Goal: Information Seeking & Learning: Understand process/instructions

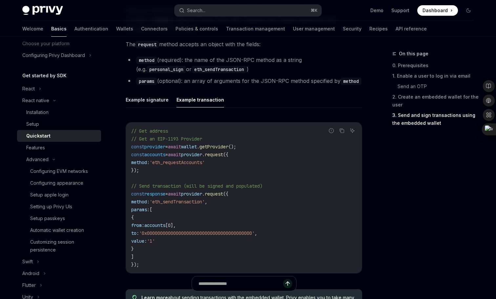
scroll to position [880, 0]
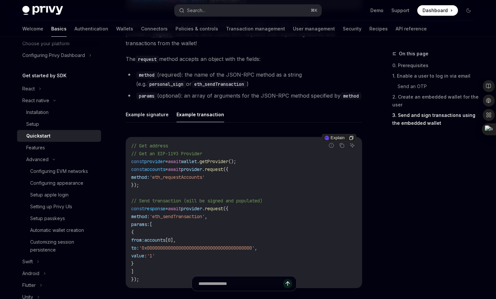
click at [202, 209] on span "provider" at bounding box center [191, 209] width 21 height 6
click at [222, 209] on span "request" at bounding box center [214, 209] width 18 height 6
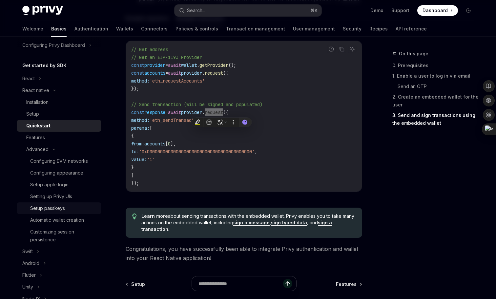
scroll to position [55, 0]
click at [52, 138] on div "Features" at bounding box center [61, 137] width 71 height 8
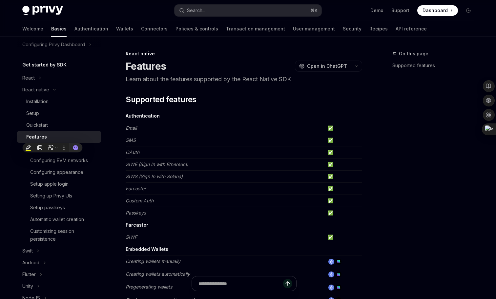
type textarea "*"
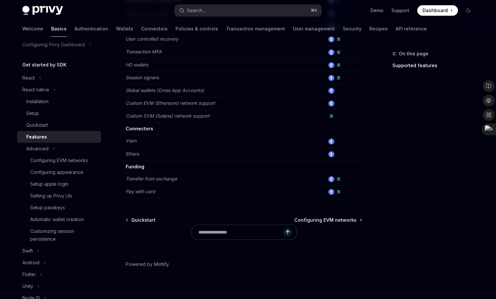
scroll to position [318, 0]
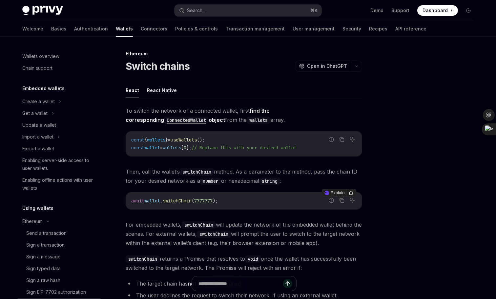
scroll to position [136, 0]
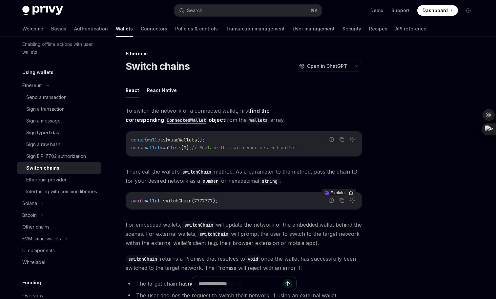
click at [159, 199] on span "wallet" at bounding box center [152, 201] width 16 height 6
copy span "wallet"
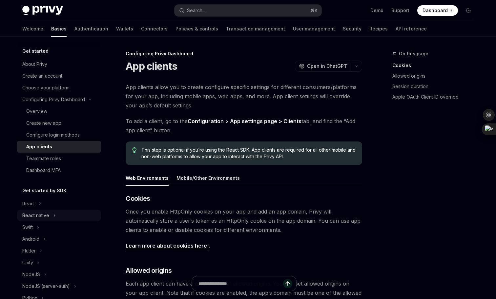
click at [47, 213] on div "React native" at bounding box center [35, 216] width 27 height 8
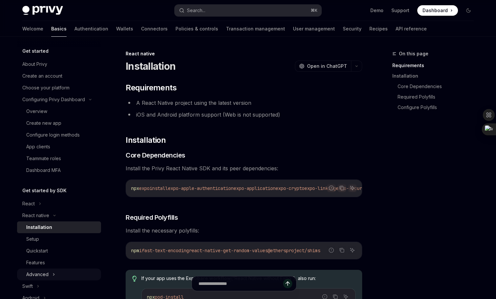
click at [42, 274] on div "Advanced" at bounding box center [37, 275] width 22 height 8
type textarea "*"
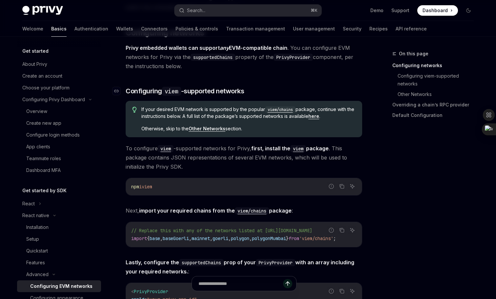
scroll to position [107, 0]
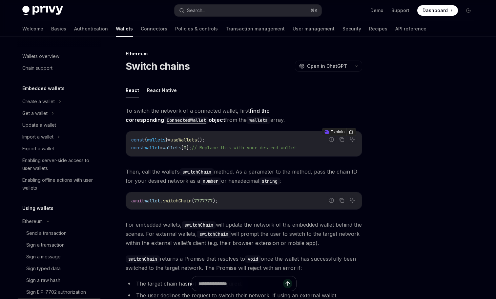
scroll to position [136, 0]
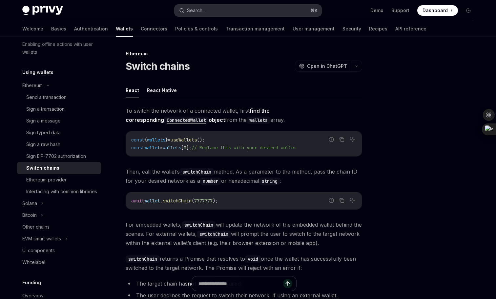
click at [274, 10] on button "Search... ⌘ K" at bounding box center [247, 11] width 147 height 12
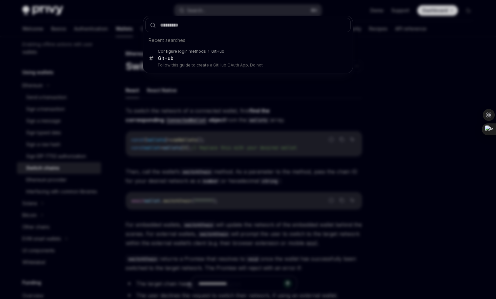
type input "**********"
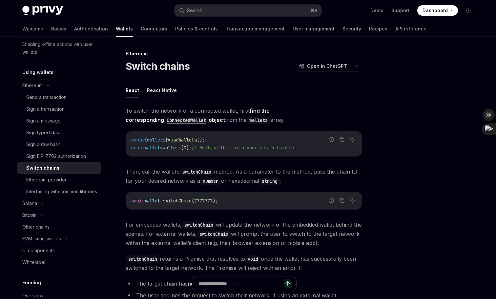
click at [152, 97] on button "React Native" at bounding box center [162, 90] width 30 height 15
type textarea "*"
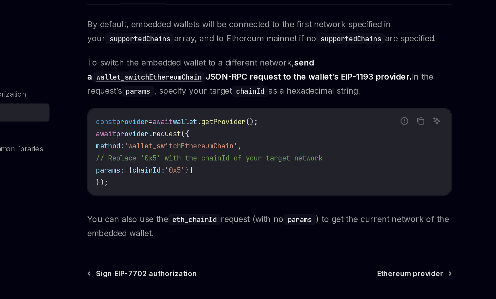
scroll to position [58, 0]
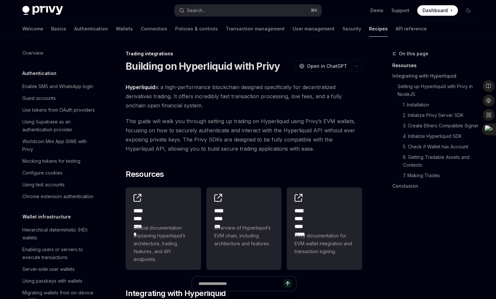
scroll to position [603, 0]
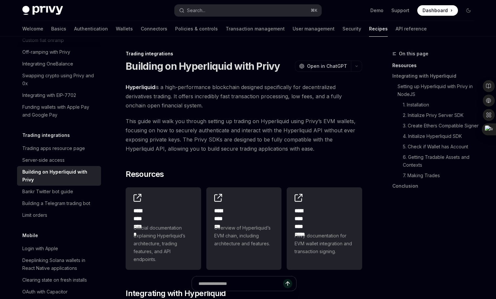
type textarea "*"
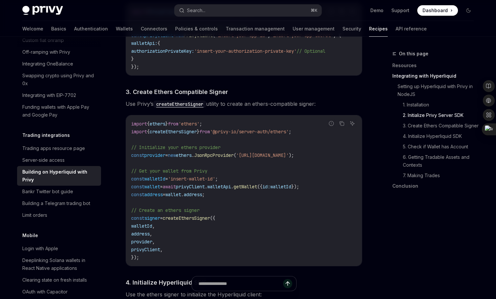
scroll to position [445, 0]
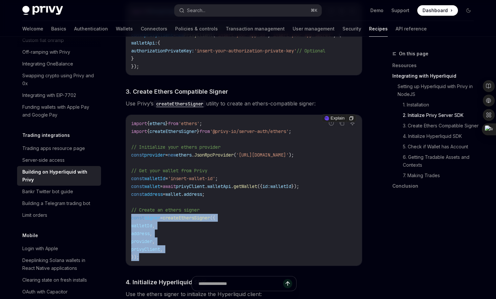
drag, startPoint x: 127, startPoint y: 218, endPoint x: 172, endPoint y: 259, distance: 60.8
click at [172, 259] on div "import { ethers } from 'ethers' ; import { createEthersSigner } from '@privy-io…" at bounding box center [244, 190] width 236 height 151
copy code "const signer = createEthersSigner ({ walletId , address , provider , privyClien…"
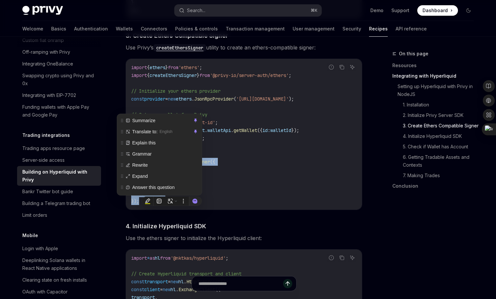
scroll to position [521, 0]
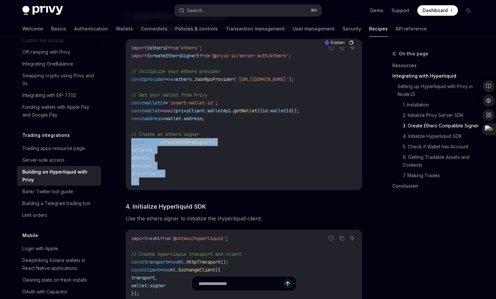
click at [238, 171] on code "import { ethers } from 'ethers' ; import { createEthersSigner } from '@privy-io…" at bounding box center [243, 115] width 225 height 142
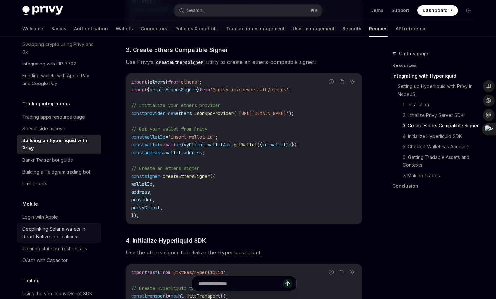
scroll to position [610, 0]
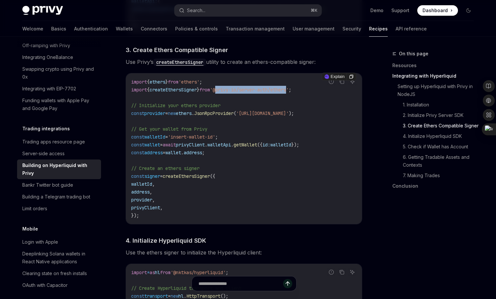
drag, startPoint x: 306, startPoint y: 93, endPoint x: 231, endPoint y: 93, distance: 75.1
click at [231, 93] on span "'@privy-io/server-auth/ethers'" at bounding box center [249, 90] width 79 height 6
copy span "@privy-io/server-auth/ether"
click at [187, 179] on span "createEthersSigner" at bounding box center [186, 177] width 47 height 6
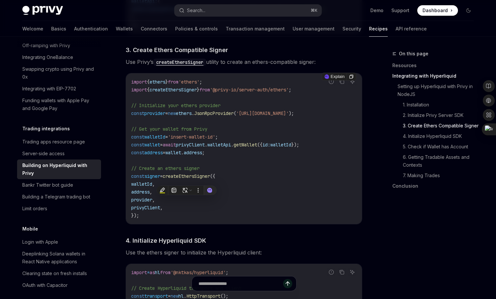
copy span "createEthersSigner"
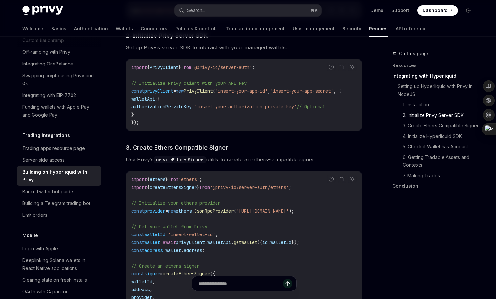
scroll to position [421, 0]
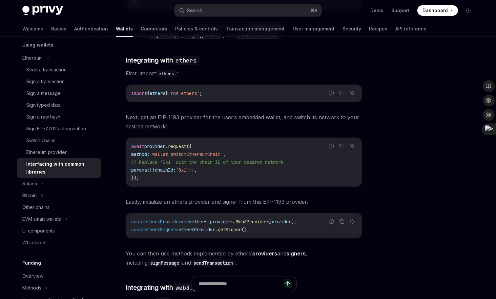
scroll to position [435, 0]
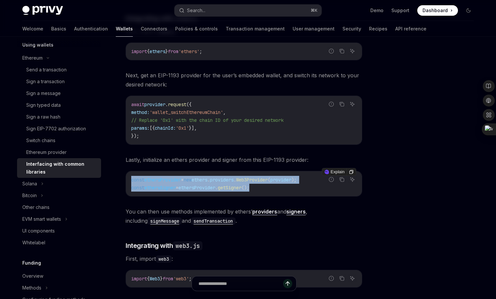
drag, startPoint x: 277, startPoint y: 189, endPoint x: 129, endPoint y: 180, distance: 148.5
click at [129, 180] on div "const ethersProvider = new ethers . providers . Web3Provider ( provider ); cons…" at bounding box center [244, 184] width 236 height 25
copy code "const ethersProvider = new ethers . providers . Web3Provider ( provider ); cons…"
click at [241, 189] on span "getSigner" at bounding box center [230, 188] width 24 height 6
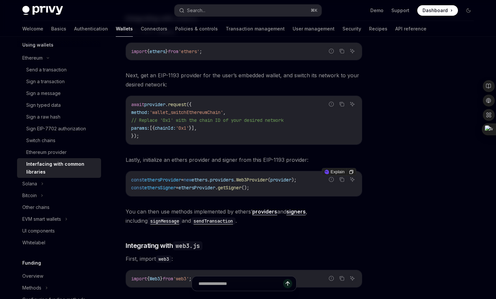
click at [234, 180] on span "providers" at bounding box center [222, 180] width 24 height 6
copy span "providers"
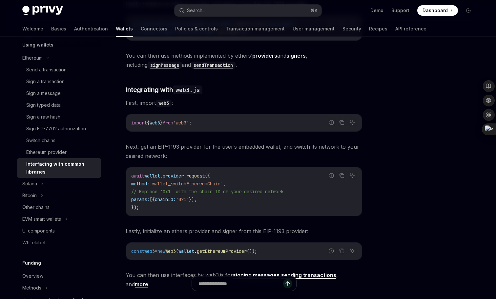
scroll to position [641, 0]
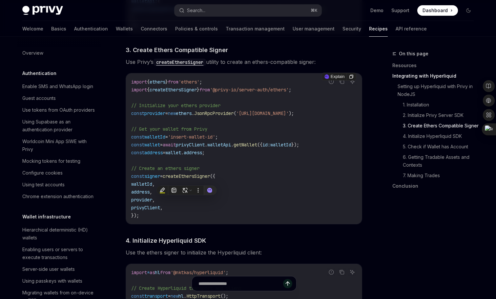
scroll to position [610, 0]
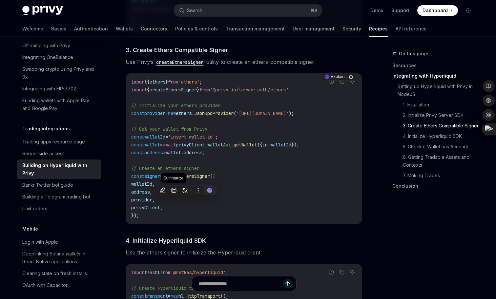
click at [217, 151] on code "import { ethers } from 'ethers' ; import { createEthersSigner } from '@privy-io…" at bounding box center [243, 149] width 225 height 142
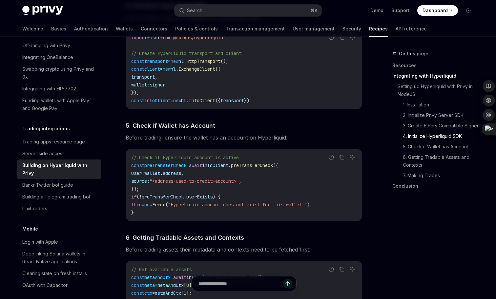
scroll to position [695, 0]
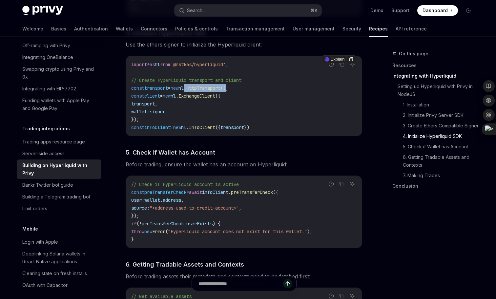
drag, startPoint x: 194, startPoint y: 89, endPoint x: 240, endPoint y: 89, distance: 46.9
click at [228, 89] on span "const transport = new hl . HttpTransport ();" at bounding box center [179, 88] width 97 height 6
copy span "l . HttpTransport ()"
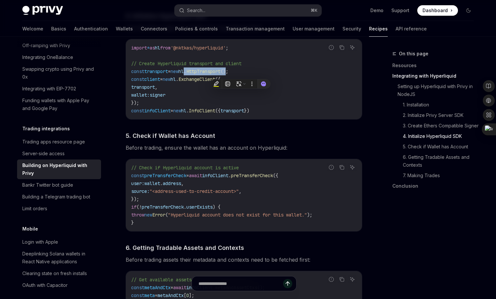
scroll to position [714, 0]
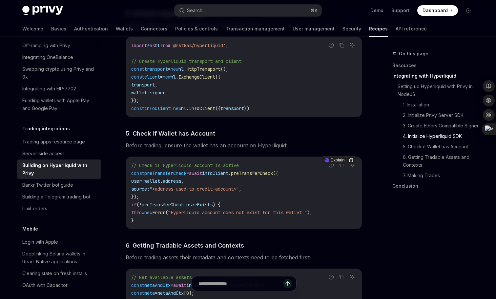
click at [266, 175] on span "preTransferCheck" at bounding box center [252, 174] width 42 height 6
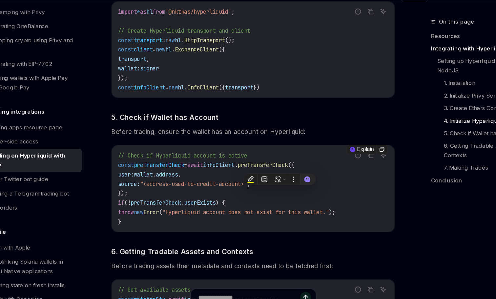
click at [198, 200] on code "// Check if Hyperliquid account is active const preTransferCheck = await infoCl…" at bounding box center [243, 193] width 225 height 63
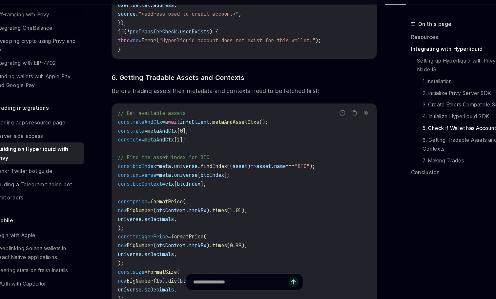
scroll to position [858, 0]
click at [249, 145] on span "metaAndAssetCtxs" at bounding box center [236, 142] width 42 height 6
copy span "metaAndAssetCtxs"
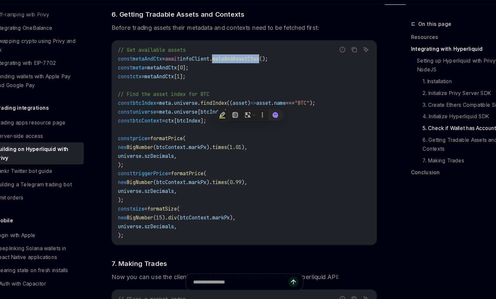
scroll to position [935, 0]
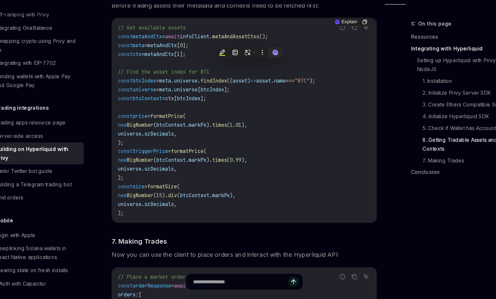
click at [152, 218] on span "universe" at bounding box center [141, 215] width 21 height 6
click at [181, 202] on span "formatSize" at bounding box center [170, 199] width 26 height 6
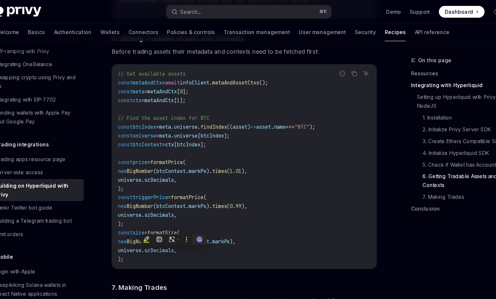
copy span "formatSize"
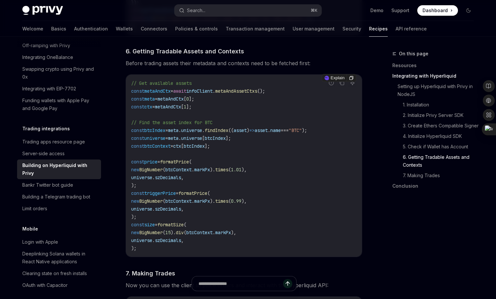
scroll to position [925, 0]
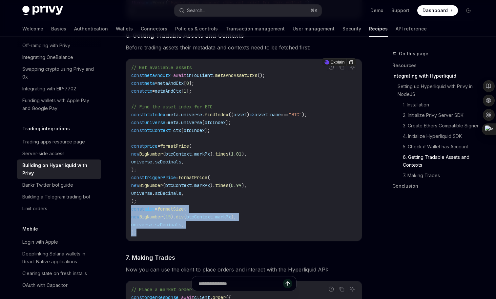
drag, startPoint x: 165, startPoint y: 235, endPoint x: 131, endPoint y: 211, distance: 42.3
click at [131, 211] on code "// Get available assets const metaAndCtx = await infoClient . metaAndAssetCtxs …" at bounding box center [243, 150] width 225 height 173
copy code "const size = formatSize ( new BigNumber ( 15 ). div ( btcContext . markPx ), un…"
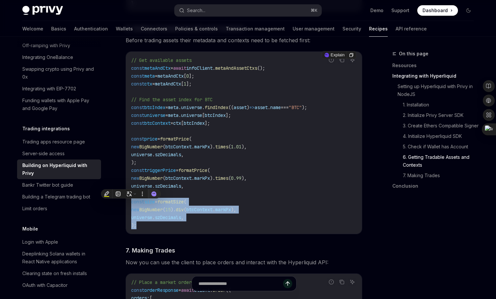
click at [220, 201] on code "// Get available assets const metaAndCtx = await infoClient . metaAndAssetCtxs …" at bounding box center [243, 142] width 225 height 173
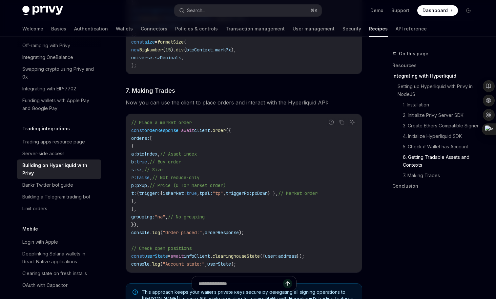
scroll to position [1098, 0]
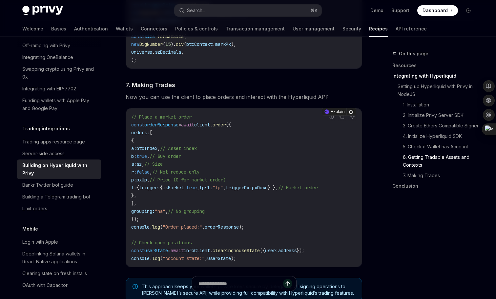
click at [147, 183] on span "pxUp" at bounding box center [141, 180] width 10 height 6
click at [224, 167] on code "// Place a market order const orderResponse = await client . order ({ orders: […" at bounding box center [243, 188] width 225 height 150
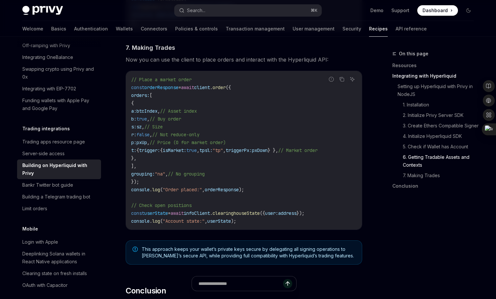
scroll to position [1138, 0]
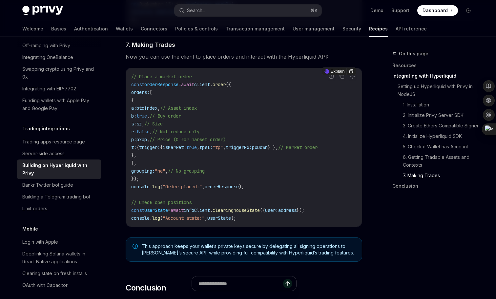
drag, startPoint x: 129, startPoint y: 213, endPoint x: 339, endPoint y: 215, distance: 209.9
click at [339, 215] on div "// Place a market order const orderResponse = await client . order ({ orders: […" at bounding box center [244, 147] width 236 height 159
copy span "const userState = await infoClient . clearinghouseState ({ user: address });"
click at [253, 213] on span "clearinghouseState" at bounding box center [236, 211] width 47 height 6
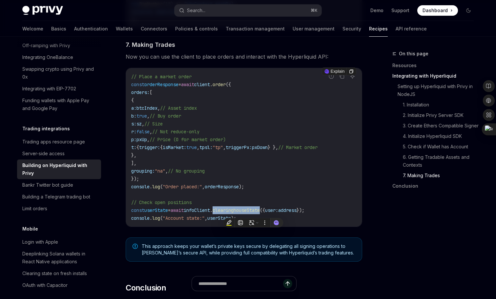
copy span "clearinghouseState"
click at [289, 181] on code "// Place a market order const orderResponse = await client . order ({ orders: […" at bounding box center [243, 148] width 225 height 150
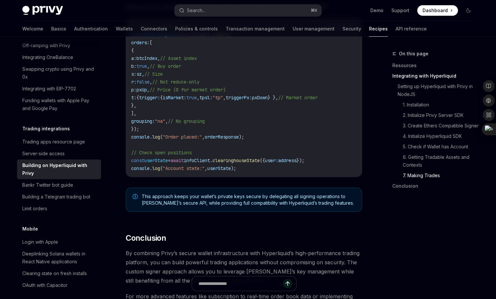
scroll to position [1261, 0]
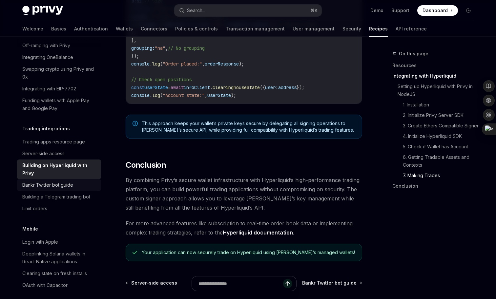
click at [81, 181] on div "Bankr Twitter bot guide" at bounding box center [59, 185] width 75 height 8
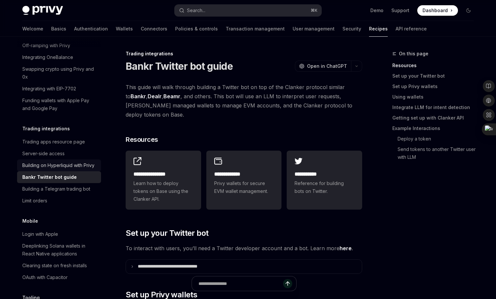
click at [81, 162] on div "Building on Hyperliquid with Privy" at bounding box center [58, 166] width 72 height 8
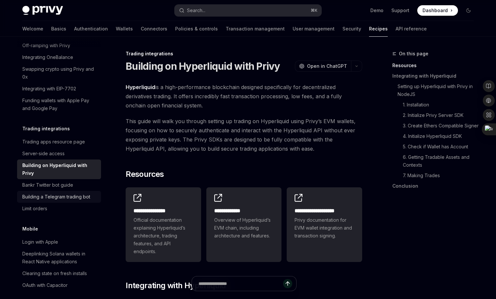
click at [79, 193] on div "Building a Telegram trading bot" at bounding box center [56, 197] width 68 height 8
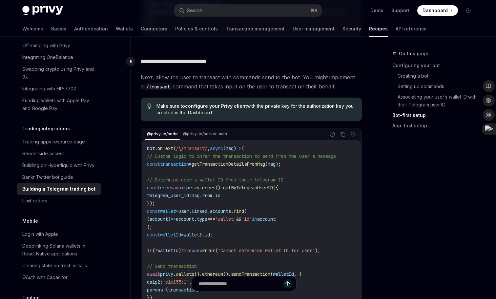
scroll to position [818, 0]
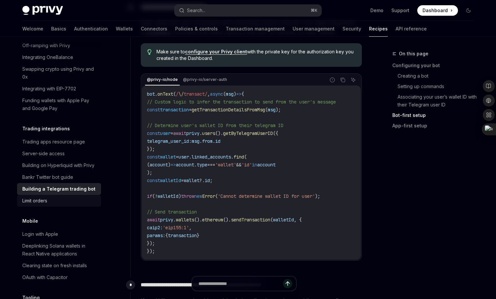
click at [49, 197] on div "Limit orders" at bounding box center [59, 201] width 75 height 8
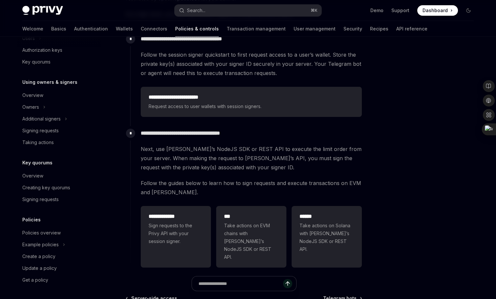
scroll to position [133, 0]
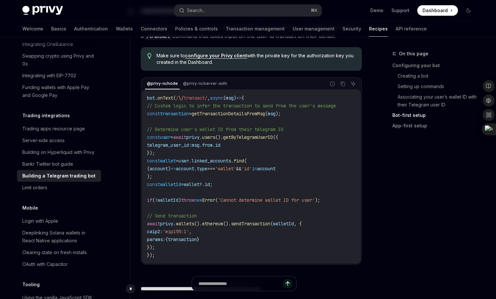
scroll to position [818, 0]
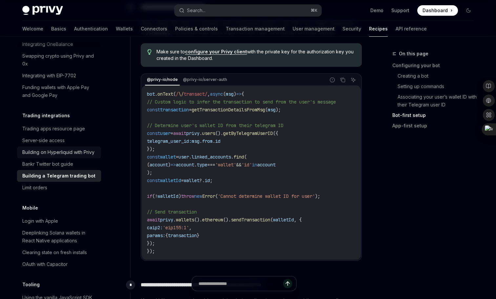
click at [69, 149] on div "Building on Hyperliquid with Privy" at bounding box center [58, 153] width 72 height 8
type textarea "*"
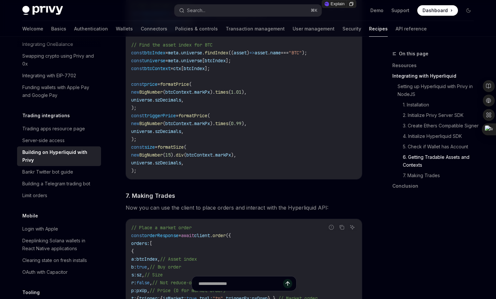
scroll to position [825, 0]
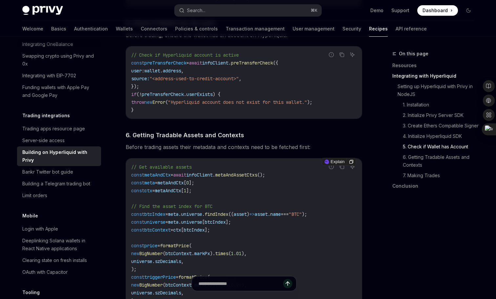
click at [249, 177] on span "metaAndAssetCtxs" at bounding box center [236, 175] width 42 height 6
copy span "metaAndAssetCtxs"
